Goal: Transaction & Acquisition: Download file/media

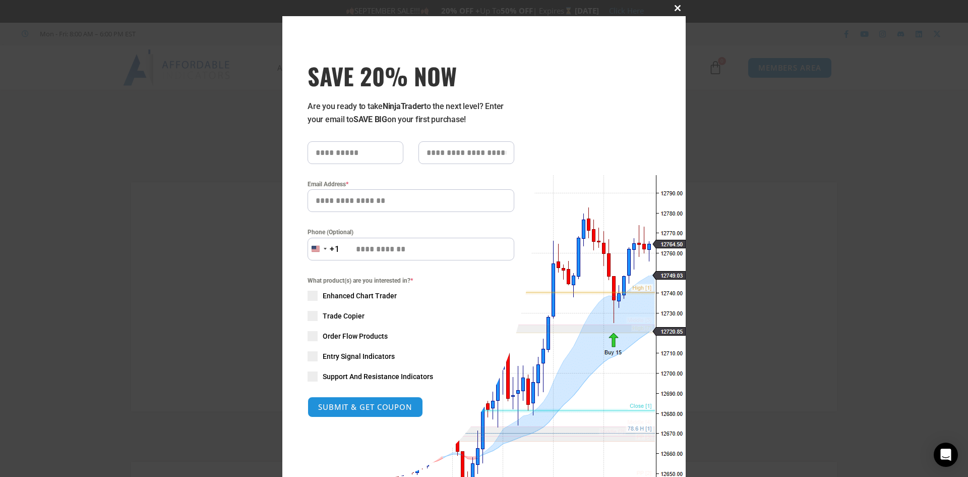
click at [673, 7] on span at bounding box center [678, 8] width 16 height 6
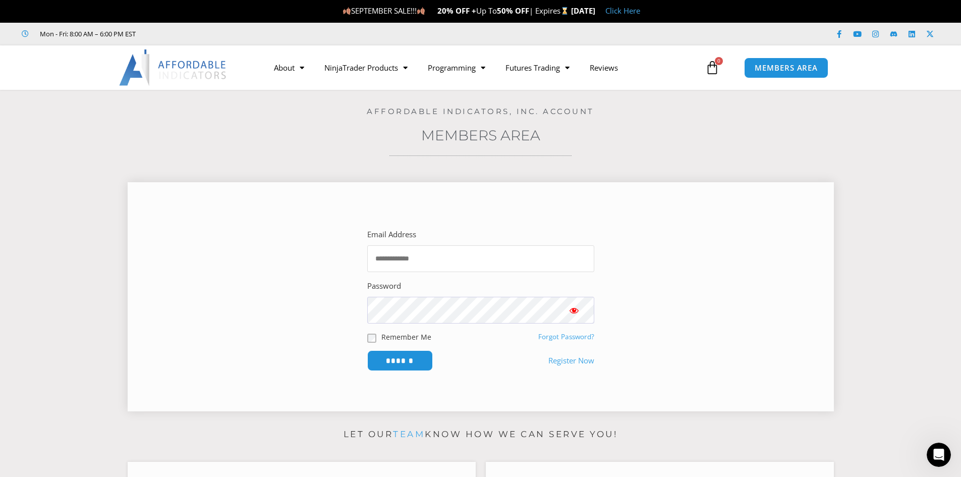
click at [427, 255] on input "Email Address" at bounding box center [480, 258] width 227 height 27
type input "**********"
click at [367, 350] on input "******" at bounding box center [400, 360] width 66 height 21
click at [382, 336] on label "Remember Me" at bounding box center [406, 336] width 50 height 11
click at [391, 357] on input "******" at bounding box center [399, 361] width 69 height 22
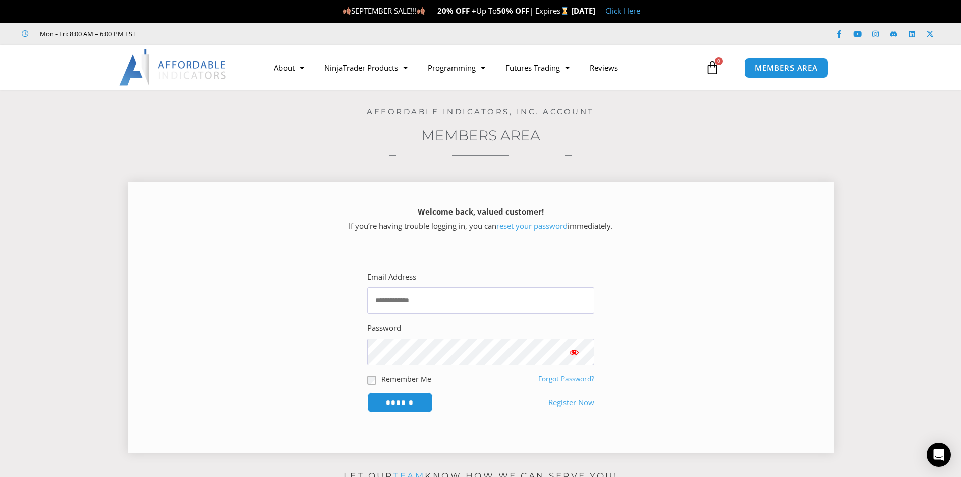
click at [524, 223] on link "reset your password" at bounding box center [531, 225] width 71 height 10
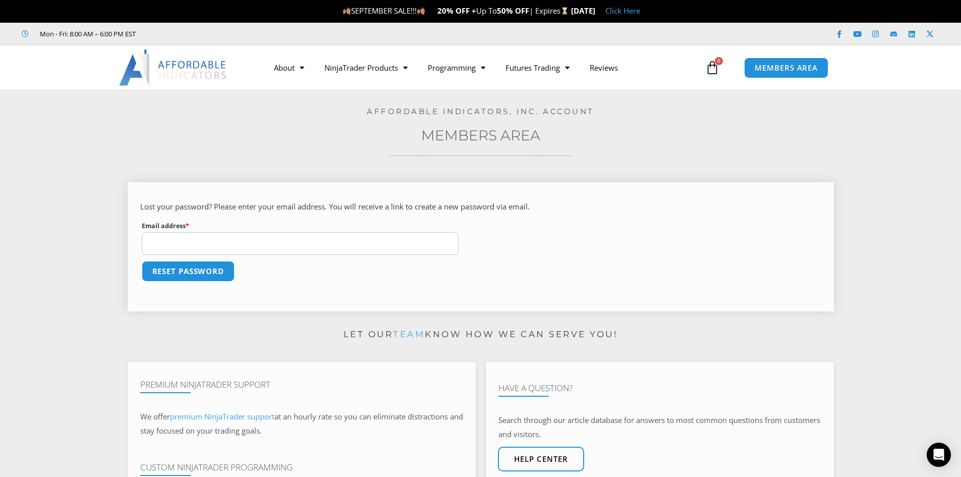
click at [225, 239] on input "Email address * Required" at bounding box center [300, 243] width 317 height 23
type input "**********"
click at [142, 261] on button "Reset password" at bounding box center [188, 271] width 93 height 21
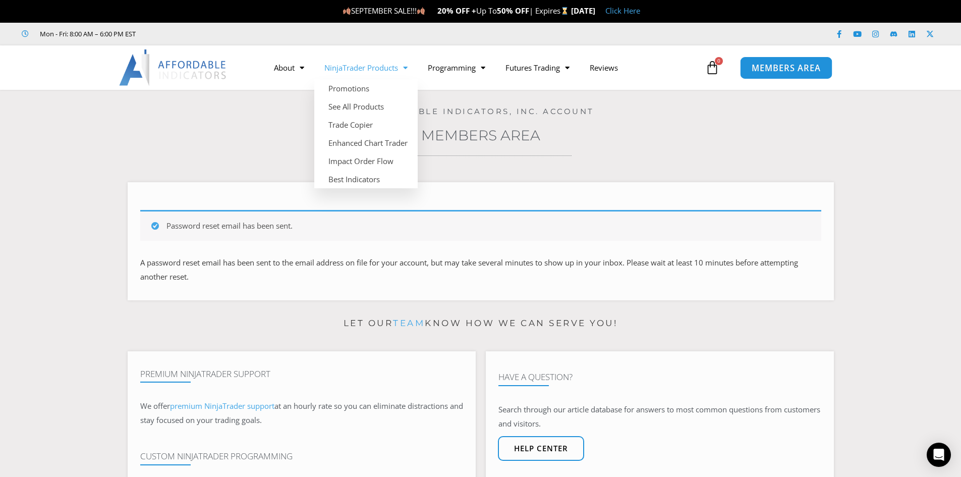
click at [790, 71] on span "MEMBERS AREA" at bounding box center [786, 68] width 69 height 9
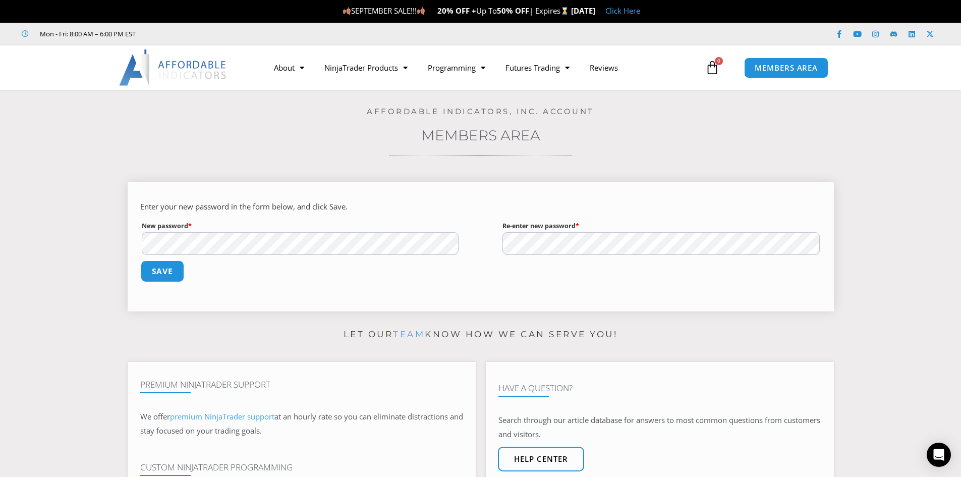
click at [164, 264] on button "Save" at bounding box center [161, 271] width 43 height 22
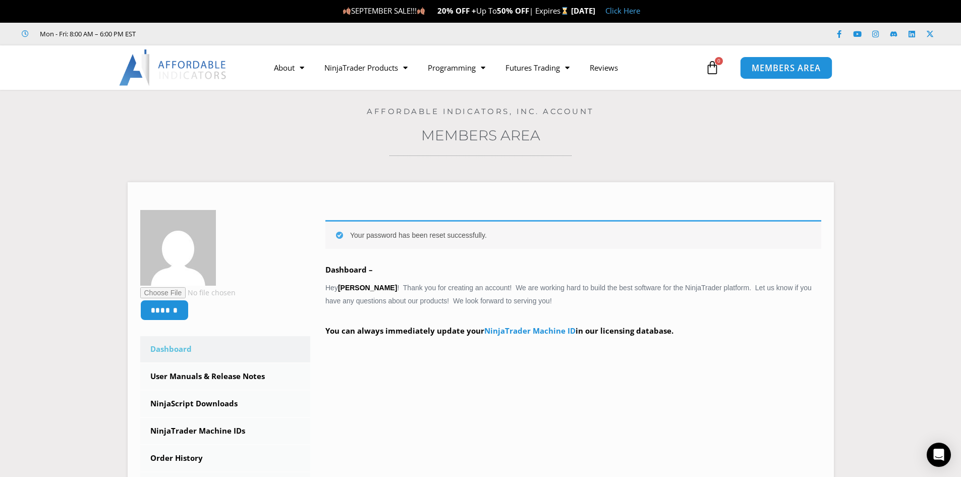
click at [791, 69] on span "MEMBERS AREA" at bounding box center [786, 68] width 69 height 9
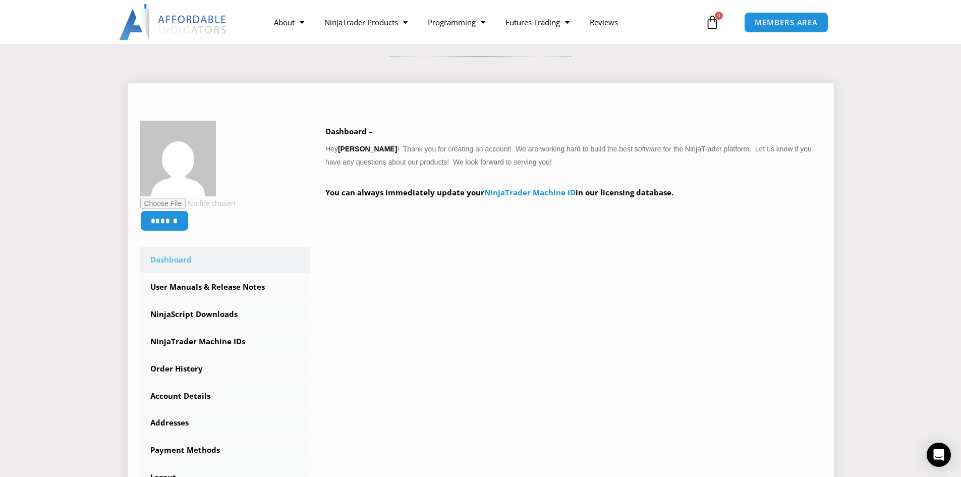
scroll to position [101, 0]
click at [166, 199] on input "file" at bounding box center [209, 202] width 138 height 12
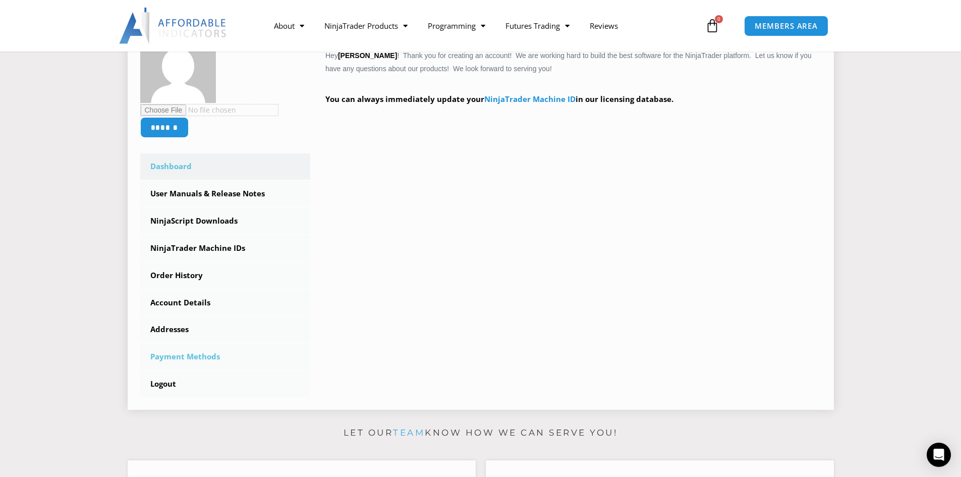
scroll to position [202, 0]
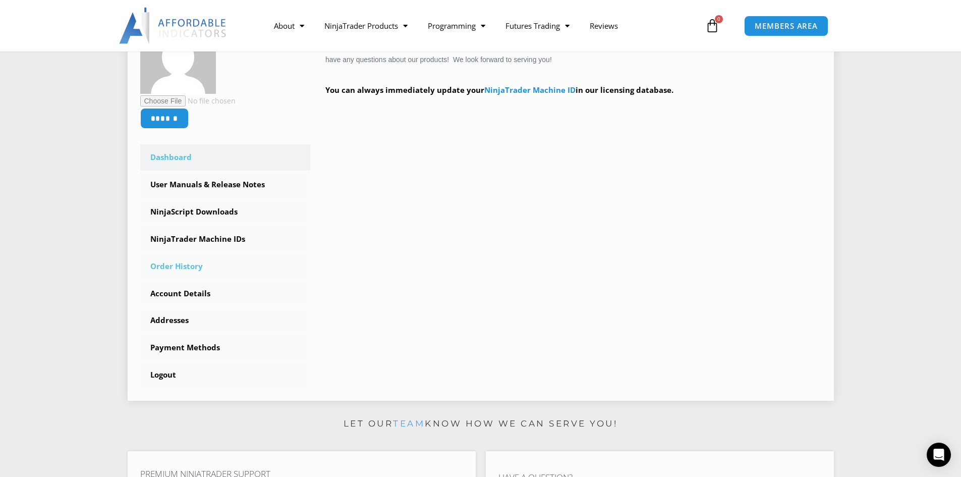
click at [171, 264] on link "Order History" at bounding box center [225, 266] width 170 height 26
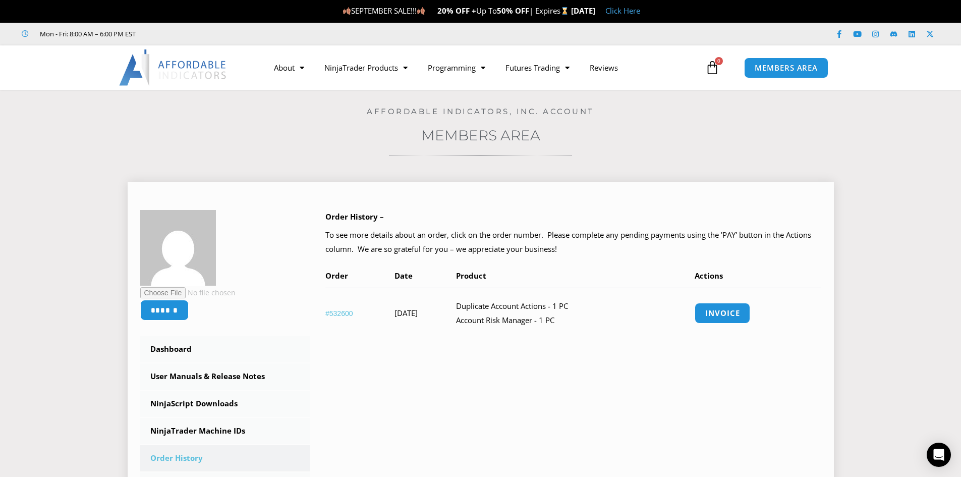
click at [341, 313] on link "#532600" at bounding box center [339, 313] width 28 height 8
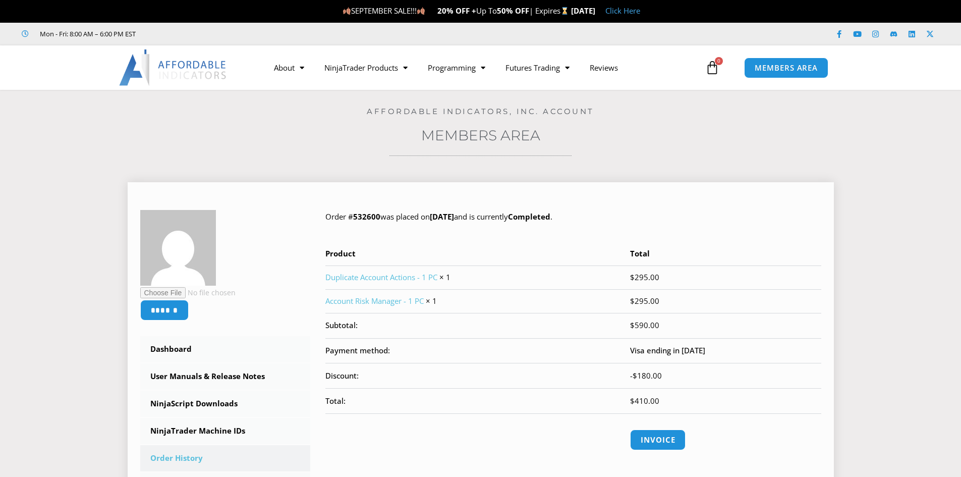
click at [379, 278] on link "Duplicate Account Actions - 1 PC" at bounding box center [381, 277] width 112 height 10
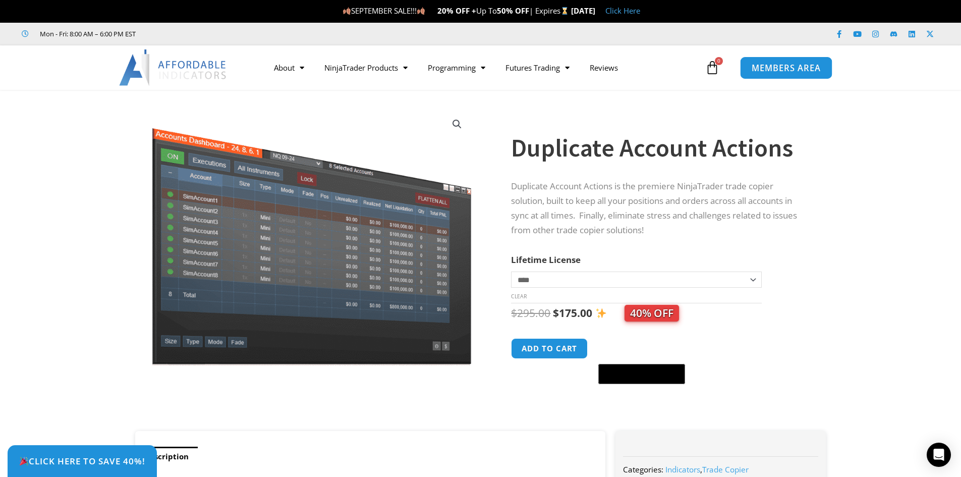
click at [750, 66] on link "MEMBERS AREA" at bounding box center [786, 67] width 92 height 23
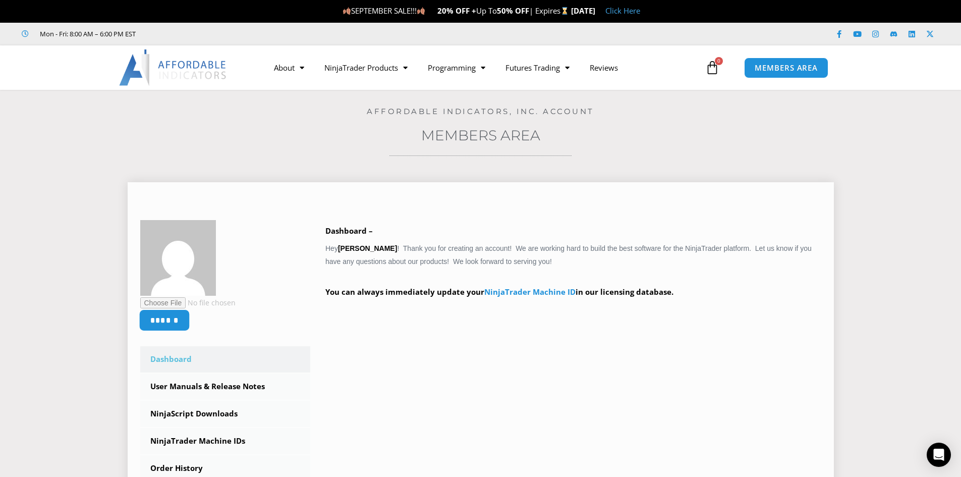
click at [167, 317] on input "******" at bounding box center [164, 320] width 51 height 22
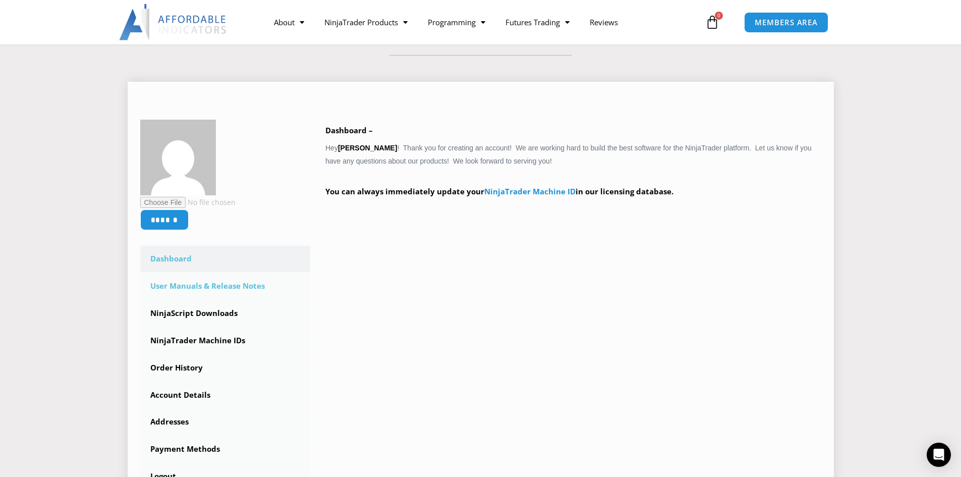
scroll to position [101, 0]
click at [214, 309] on link "NinjaScript Downloads" at bounding box center [225, 313] width 170 height 26
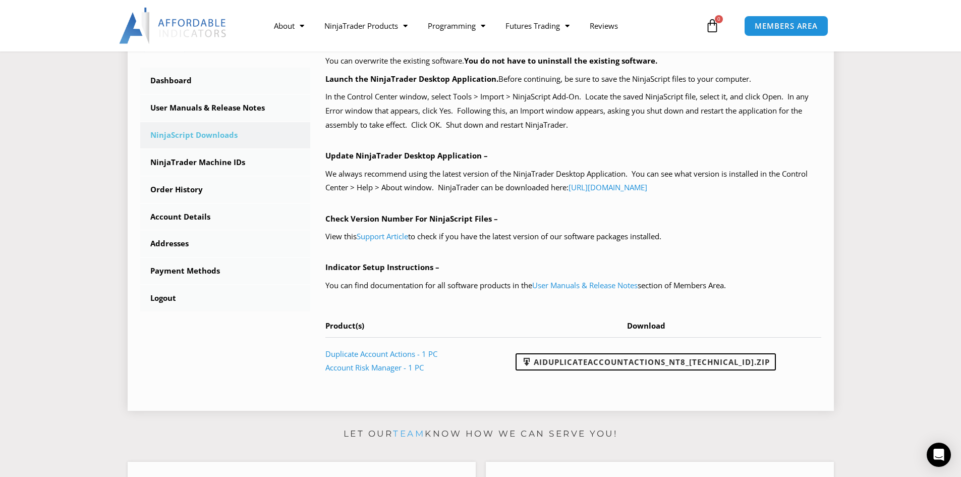
scroll to position [303, 0]
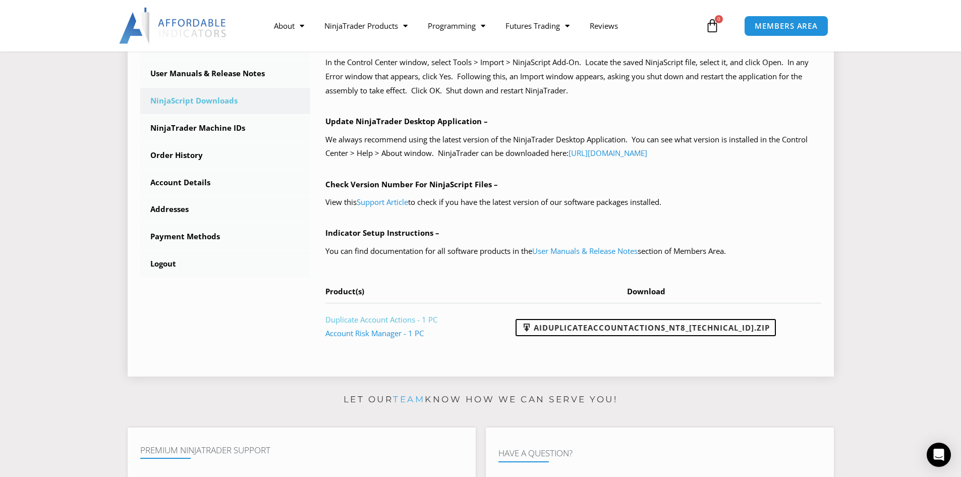
click at [346, 322] on link "Duplicate Account Actions - 1 PC" at bounding box center [381, 319] width 112 height 10
click at [600, 331] on link "AIDuplicateAccountActions_NT8_25.2.5.1.zip" at bounding box center [646, 327] width 260 height 17
click at [373, 327] on td "Duplicate Account Actions - 1 PC Account Risk Manager - 1 PC" at bounding box center [401, 326] width 153 height 47
click at [376, 335] on link "Account Risk Manager - 1 PC" at bounding box center [374, 333] width 98 height 10
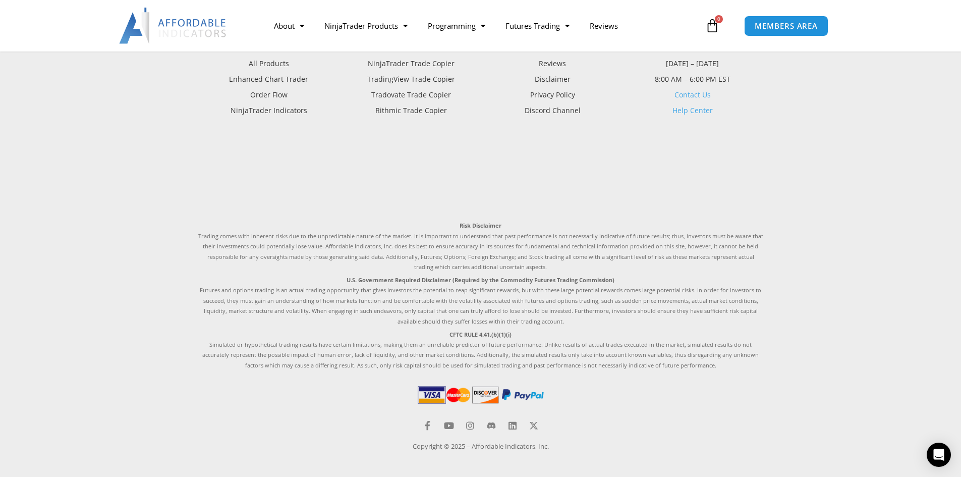
scroll to position [2956, 0]
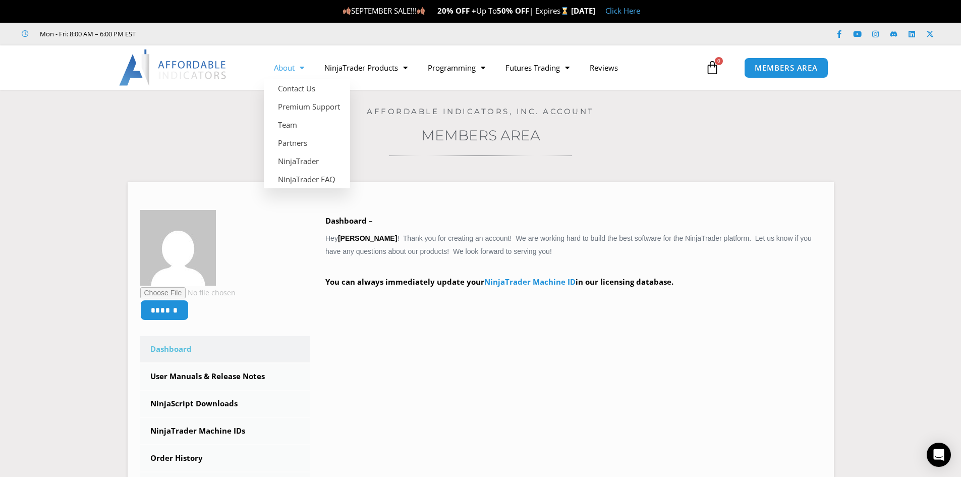
click at [280, 64] on link "About" at bounding box center [289, 67] width 50 height 23
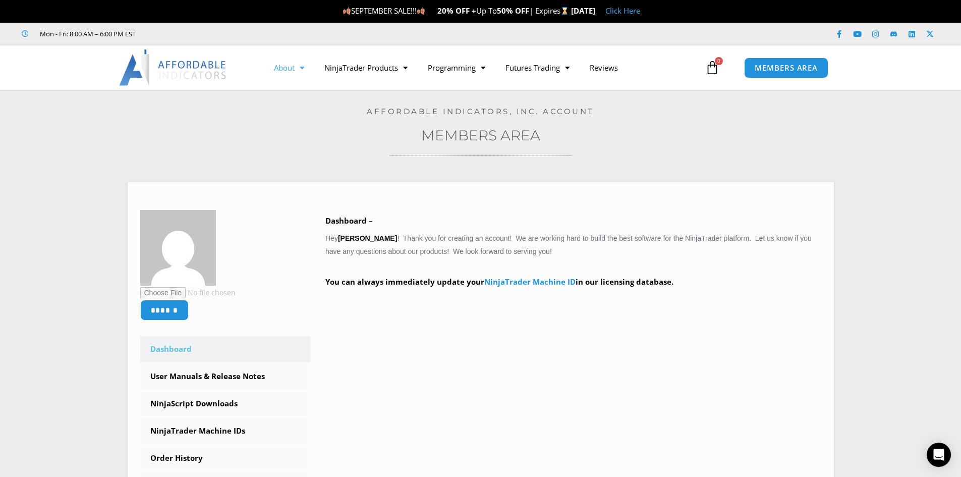
click at [280, 64] on link "About" at bounding box center [289, 67] width 50 height 23
click at [777, 68] on span "MEMBERS AREA" at bounding box center [786, 68] width 69 height 9
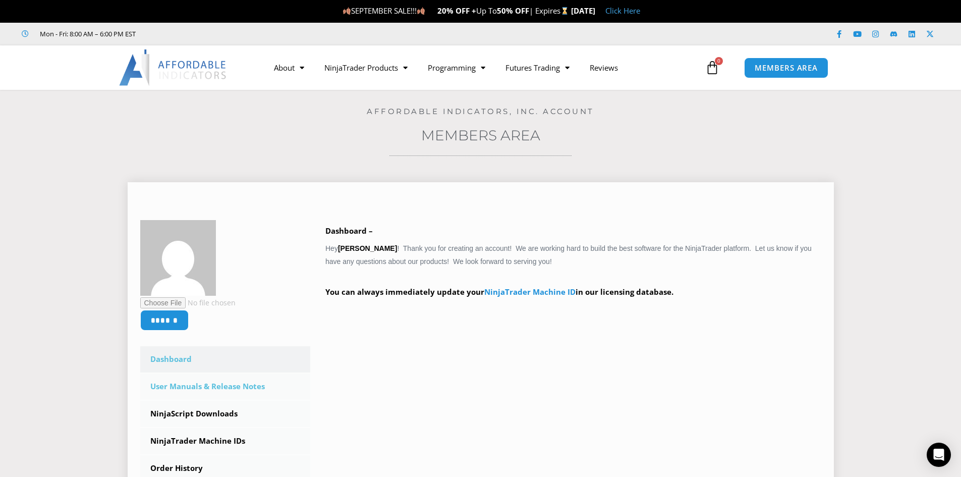
click at [227, 384] on link "User Manuals & Release Notes" at bounding box center [225, 386] width 170 height 26
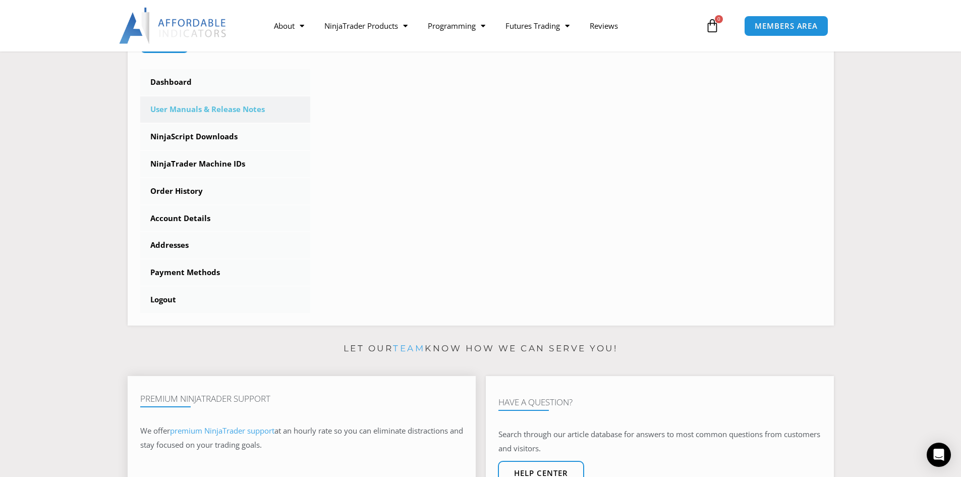
scroll to position [235, 0]
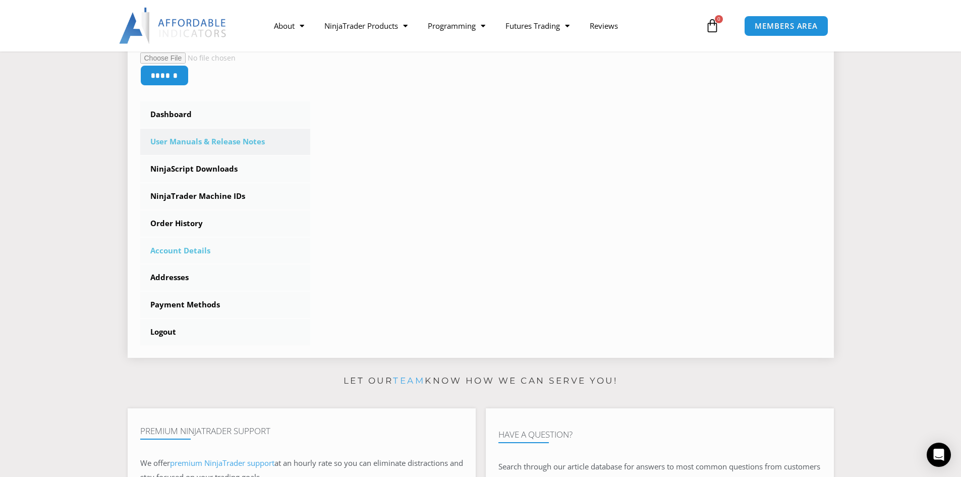
click at [180, 249] on link "Account Details" at bounding box center [225, 251] width 170 height 26
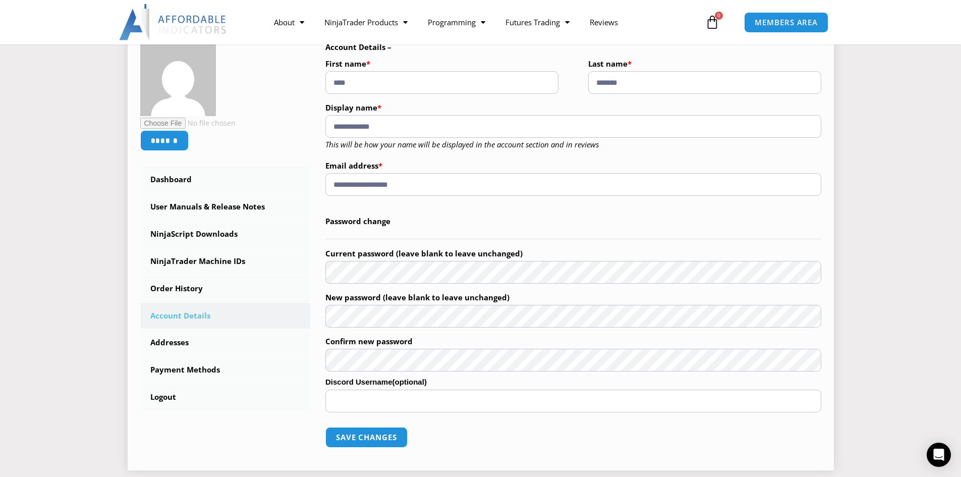
scroll to position [202, 0]
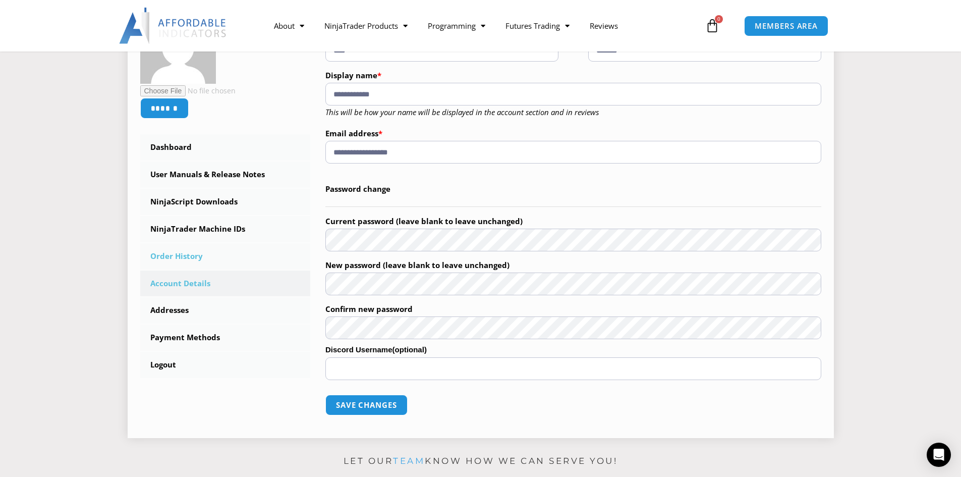
click at [191, 254] on link "Order History" at bounding box center [225, 256] width 170 height 26
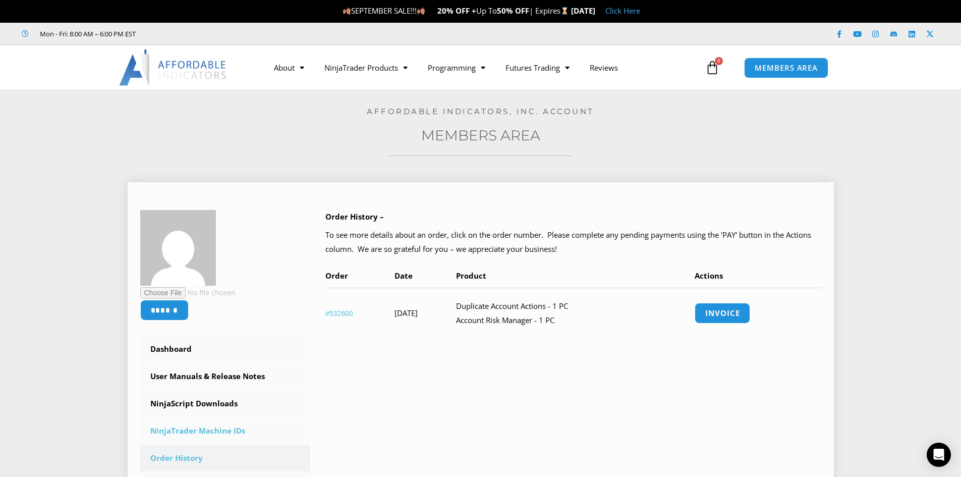
click at [223, 432] on link "NinjaTrader Machine IDs" at bounding box center [225, 431] width 170 height 26
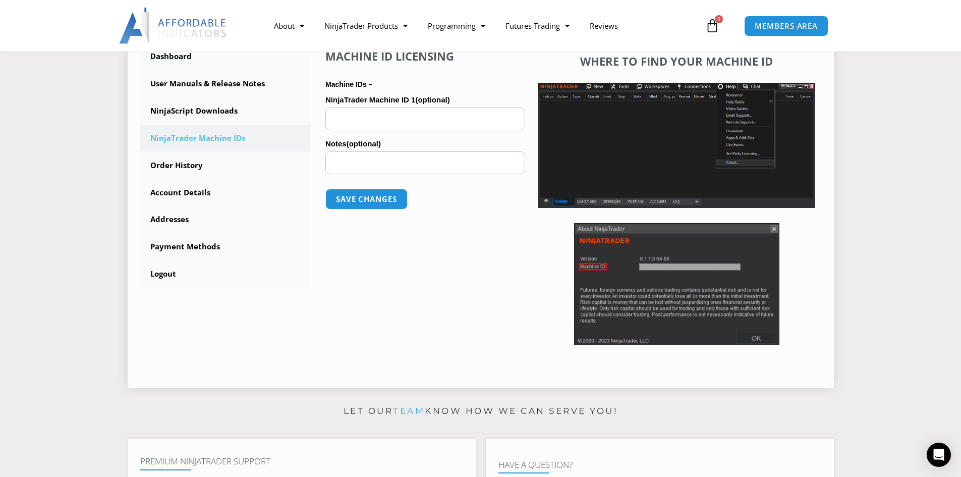
scroll to position [303, 0]
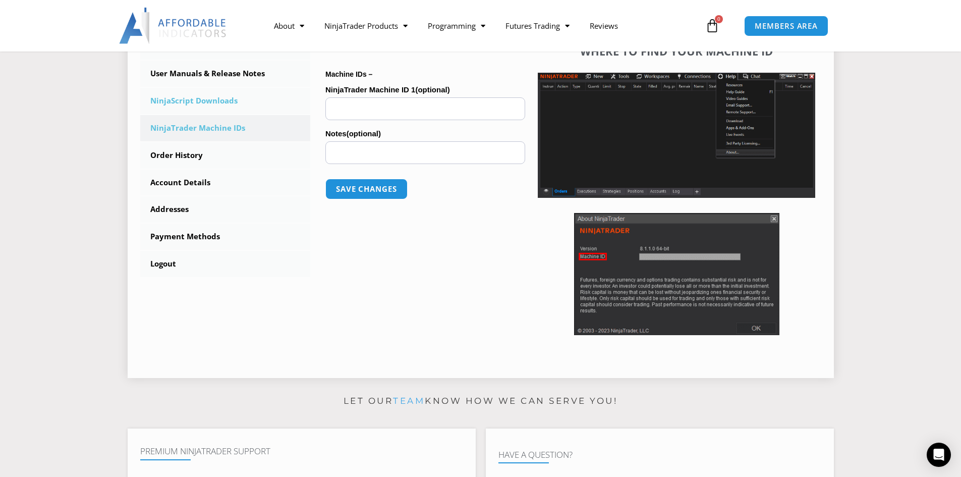
click at [192, 99] on link "NinjaScript Downloads" at bounding box center [225, 101] width 170 height 26
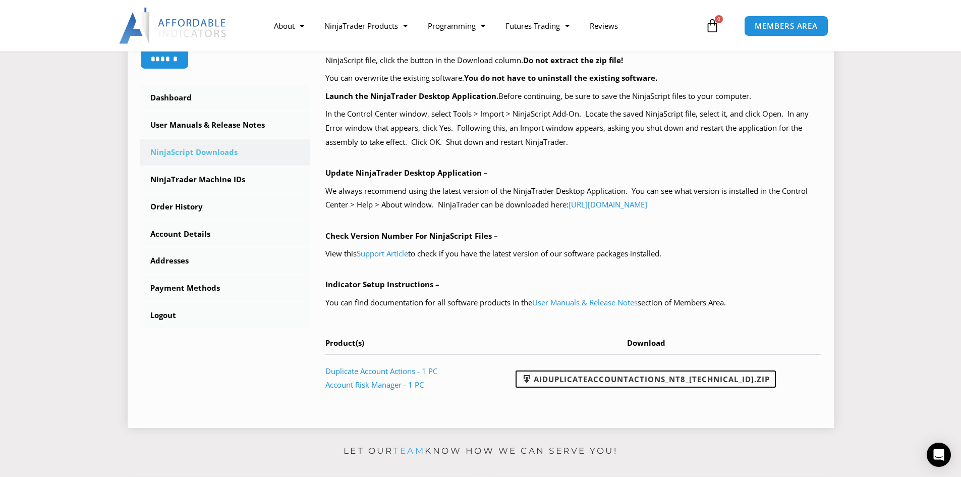
scroll to position [252, 0]
click at [594, 303] on link "User Manuals & Release Notes" at bounding box center [584, 301] width 105 height 10
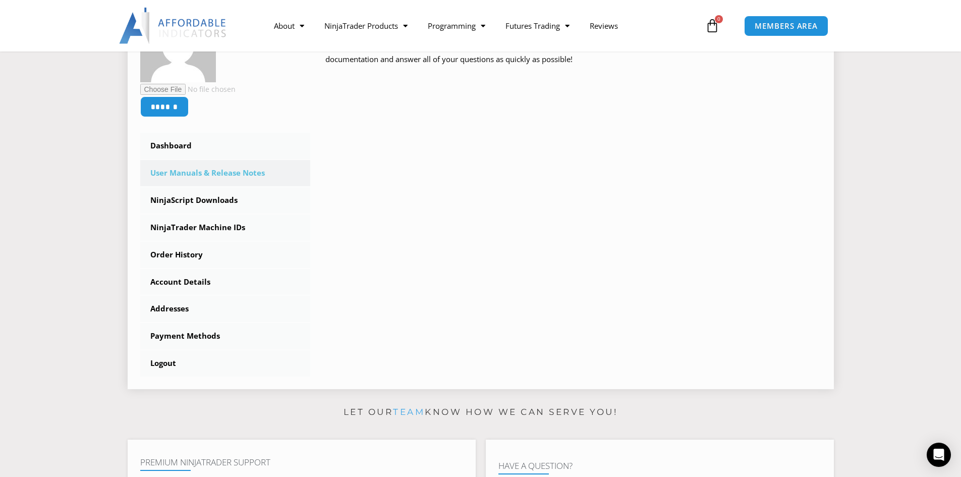
scroll to position [202, 0]
click at [170, 148] on link "Dashboard" at bounding box center [225, 147] width 170 height 26
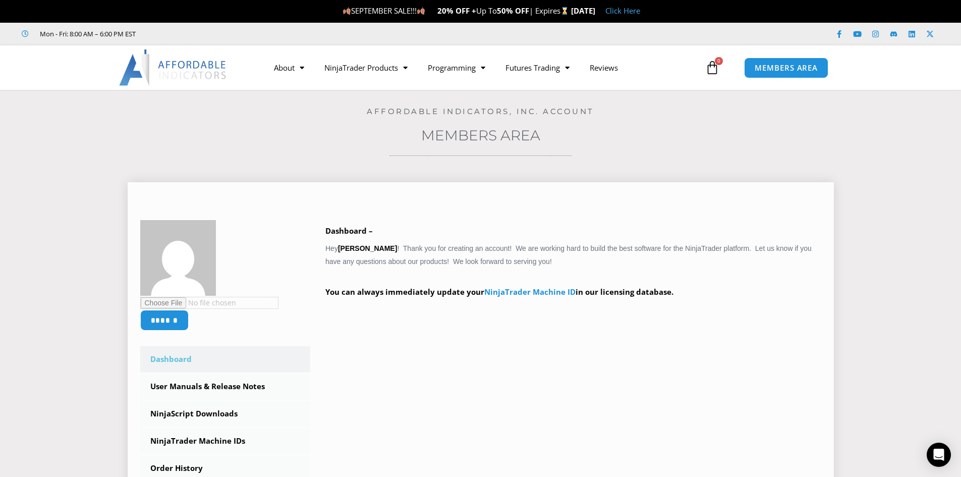
click at [166, 300] on input "file" at bounding box center [209, 303] width 138 height 12
type input "**********"
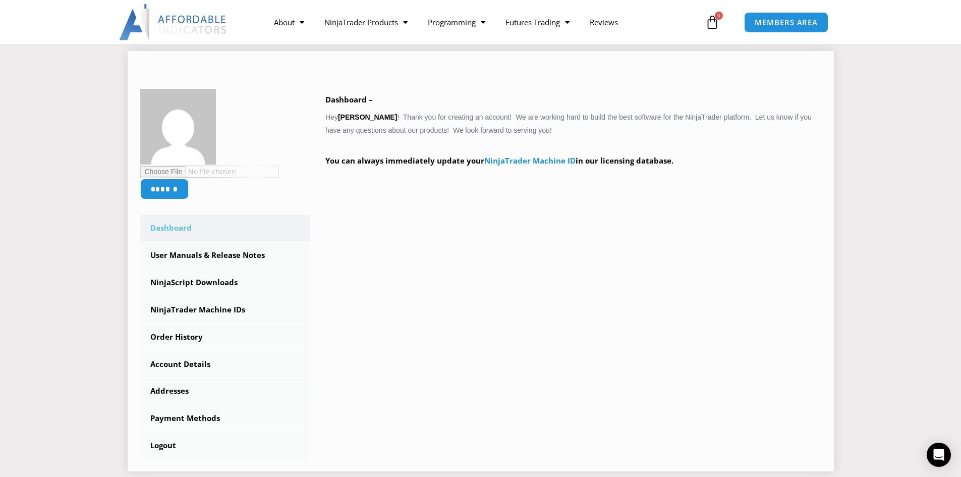
scroll to position [202, 0]
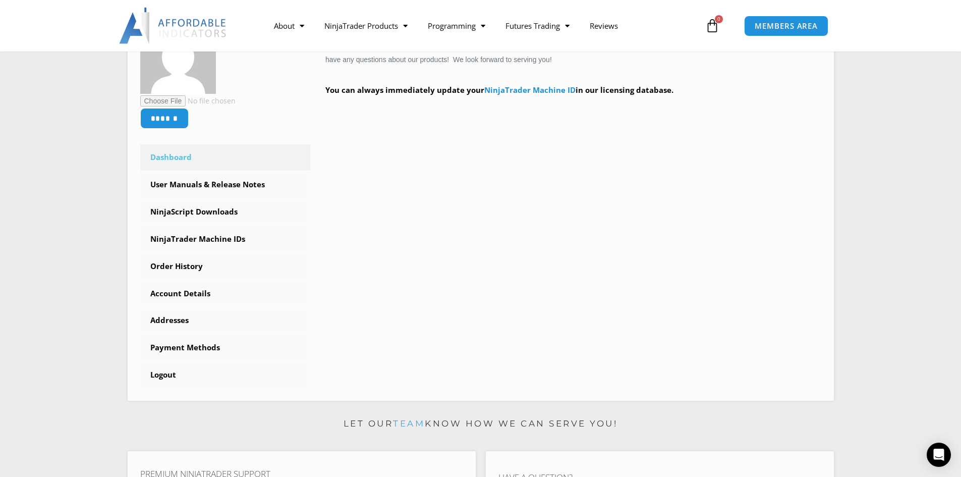
click at [400, 424] on link "team" at bounding box center [409, 423] width 32 height 10
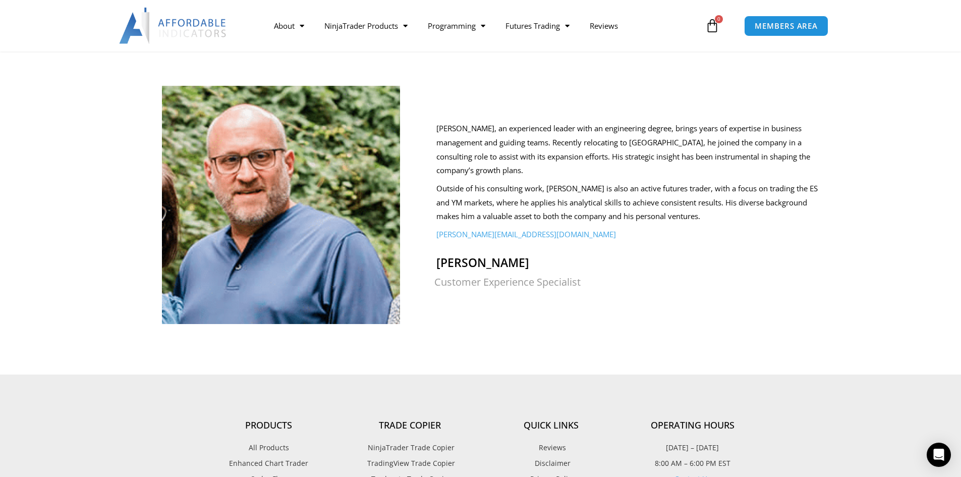
scroll to position [858, 0]
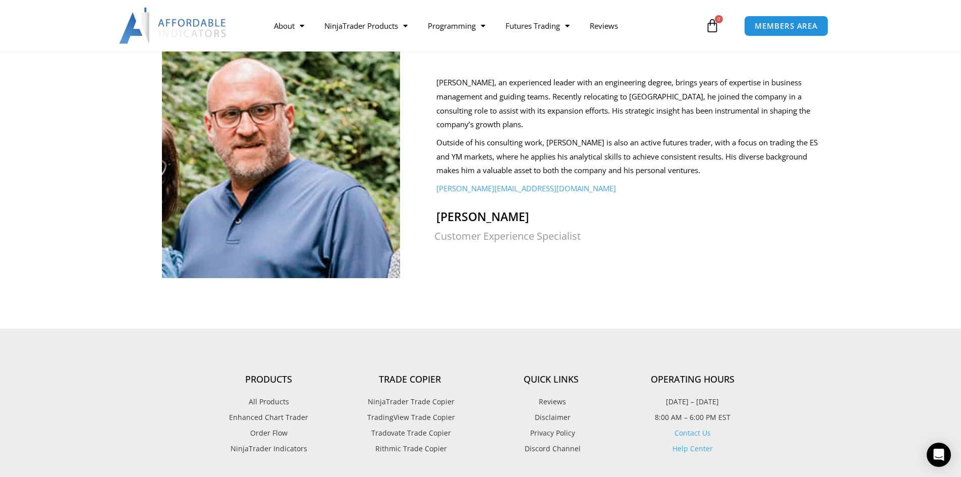
click at [423, 411] on span "TradingView Trade Copier" at bounding box center [410, 417] width 90 height 13
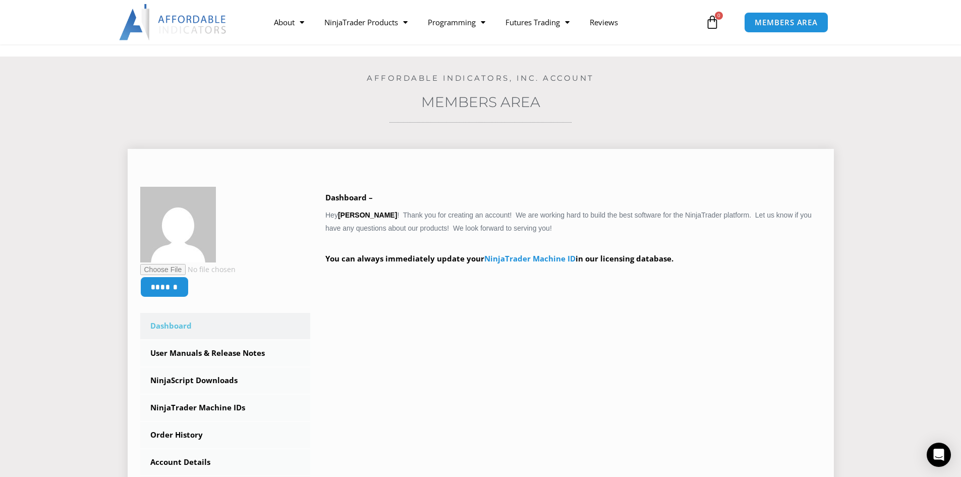
scroll to position [101, 0]
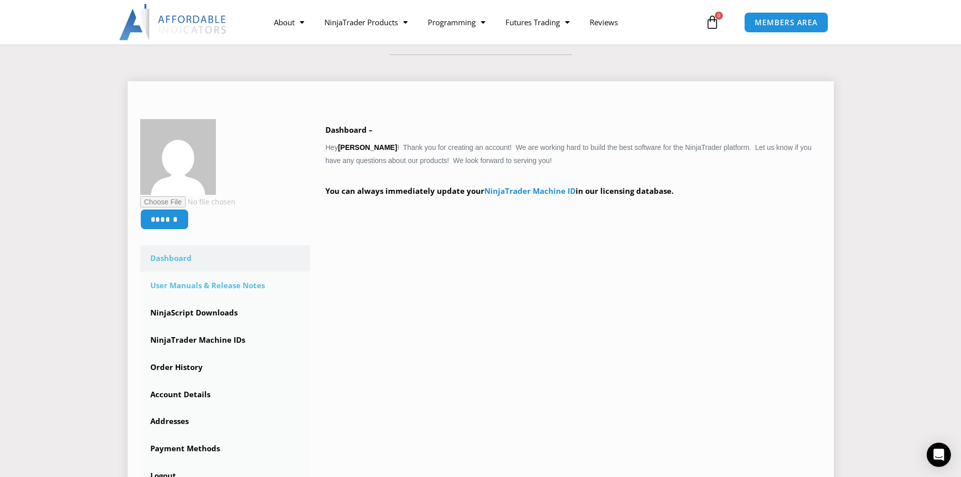
click at [203, 282] on link "User Manuals & Release Notes" at bounding box center [225, 285] width 170 height 26
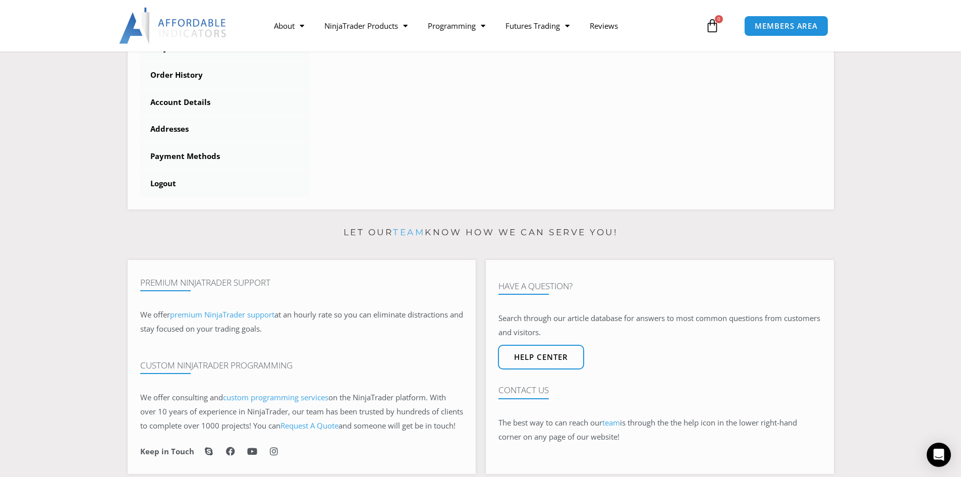
scroll to position [134, 0]
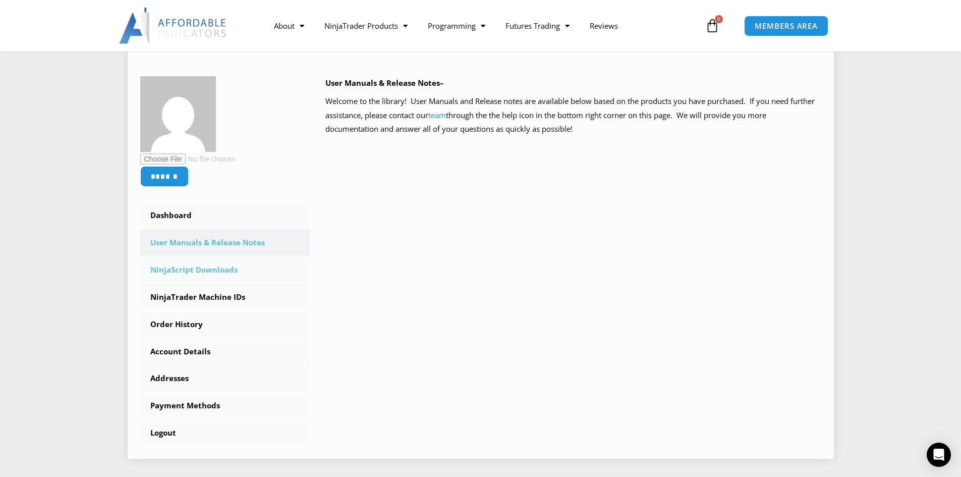
click at [207, 270] on link "NinjaScript Downloads" at bounding box center [225, 270] width 170 height 26
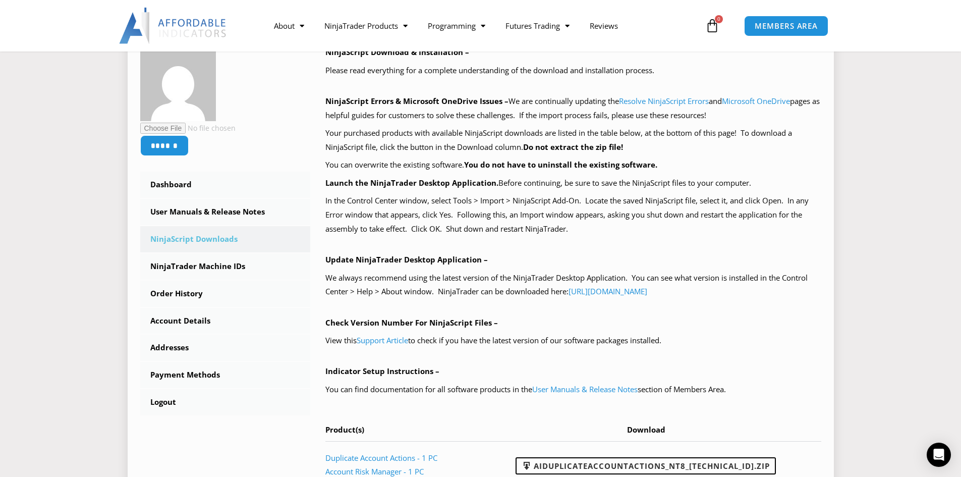
scroll to position [202, 0]
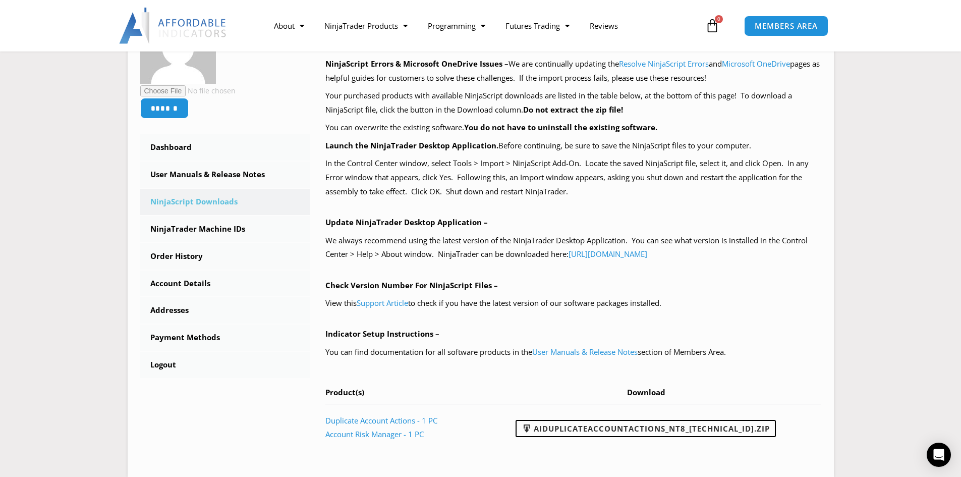
drag, startPoint x: 689, startPoint y: 426, endPoint x: 864, endPoint y: 329, distance: 199.8
click at [864, 329] on section "****** Dashboard Subscriptions User Manuals & Release Notes NinjaScript Downloa…" at bounding box center [480, 225] width 910 height 520
click at [595, 426] on link "AIDuplicateAccountActions_NT8_25.2.5.1.zip" at bounding box center [646, 428] width 260 height 17
drag, startPoint x: 921, startPoint y: 1, endPoint x: 892, endPoint y: 175, distance: 176.0
click at [892, 175] on section "****** Dashboard Subscriptions User Manuals & Release Notes NinjaScript Downloa…" at bounding box center [480, 225] width 910 height 520
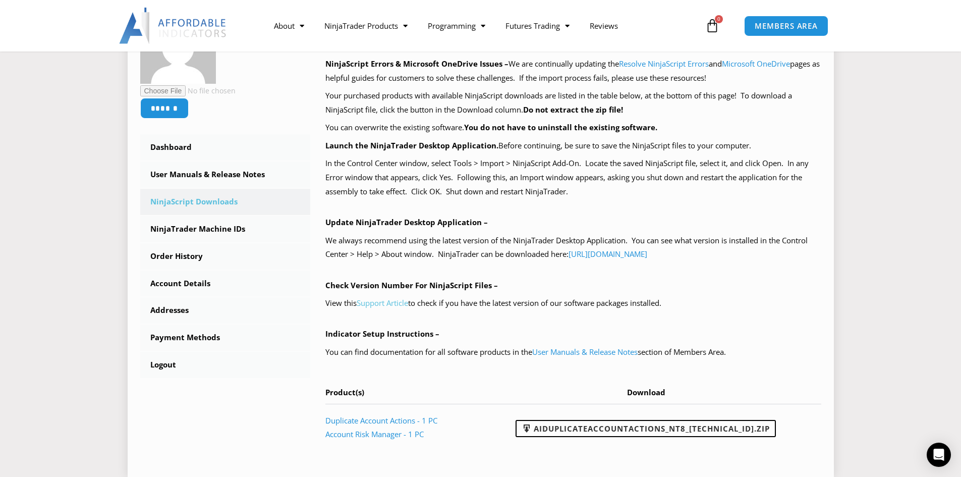
click at [386, 299] on link "Support Article" at bounding box center [382, 303] width 51 height 10
